Goal: Navigation & Orientation: Find specific page/section

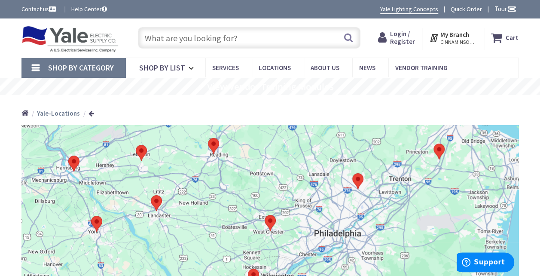
click at [401, 36] on span "Login / Register" at bounding box center [402, 38] width 25 height 16
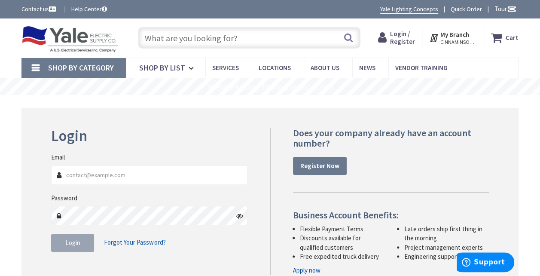
click at [455, 37] on strong "My Branch" at bounding box center [454, 34] width 29 height 8
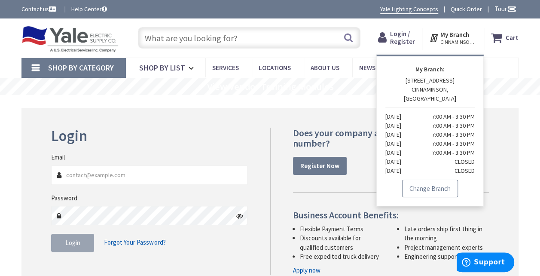
click at [425, 180] on link "Change Branch" at bounding box center [430, 189] width 56 height 18
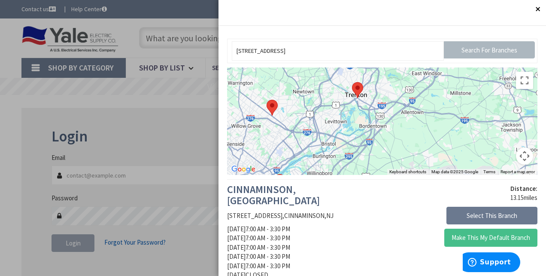
drag, startPoint x: 489, startPoint y: 101, endPoint x: 308, endPoint y: 176, distance: 195.4
click at [357, 90] on img at bounding box center [357, 90] width 11 height 16
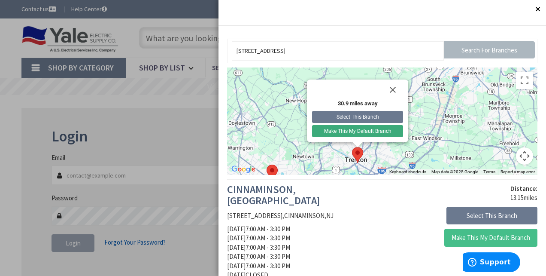
click at [360, 131] on button "Make This My Default Branch" at bounding box center [357, 131] width 91 height 12
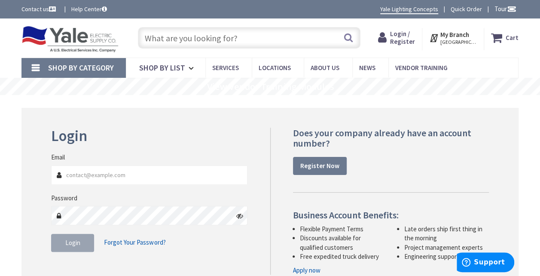
click at [433, 162] on div "Does your company already have an account number? Register Now" at bounding box center [391, 151] width 196 height 47
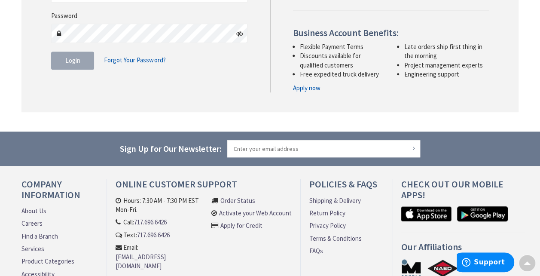
scroll to position [200, 0]
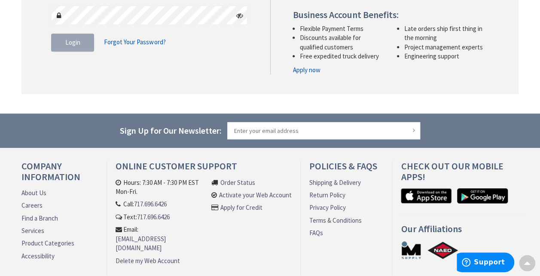
click at [195, 234] on link "[EMAIL_ADDRESS][DOMAIN_NAME]" at bounding box center [161, 243] width 91 height 18
